Goal: Find specific fact: Find specific fact

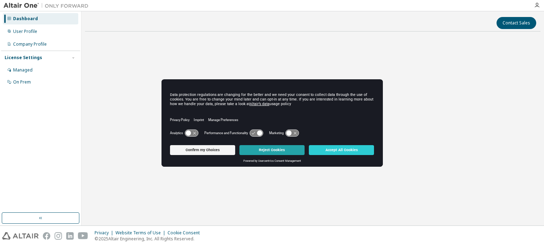
click at [261, 149] on button "Reject Cookies" at bounding box center [271, 150] width 65 height 10
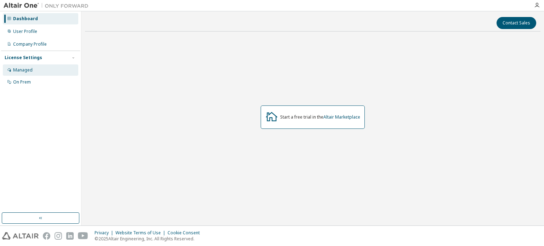
click at [51, 68] on div "Managed" at bounding box center [40, 69] width 75 height 11
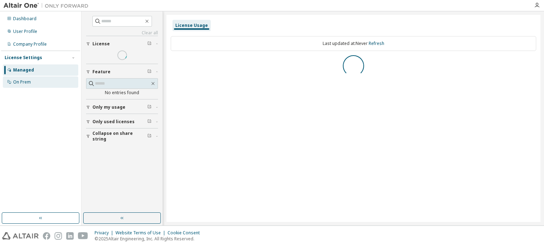
click at [65, 79] on div "On Prem" at bounding box center [40, 82] width 75 height 11
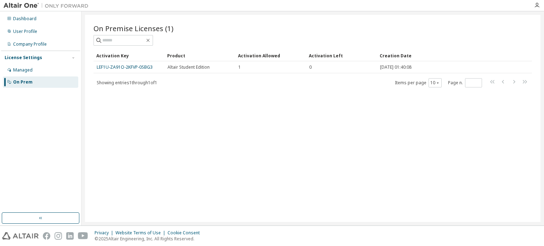
click at [153, 61] on div "Activation Key" at bounding box center [128, 55] width 65 height 11
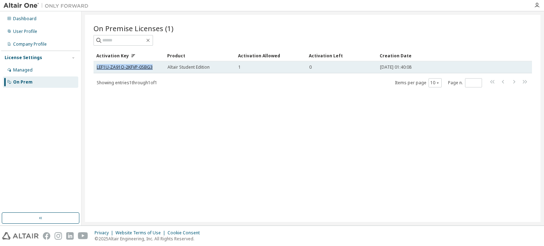
drag, startPoint x: 151, startPoint y: 69, endPoint x: 97, endPoint y: 67, distance: 54.3
click at [97, 67] on div "LEF1U-ZA91O-2KFVP-0SBG3" at bounding box center [129, 67] width 64 height 6
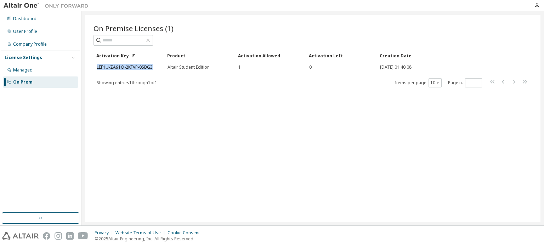
copy link "LEF1U-ZA91O-2KFVP-0SBG3"
